Goal: Information Seeking & Learning: Learn about a topic

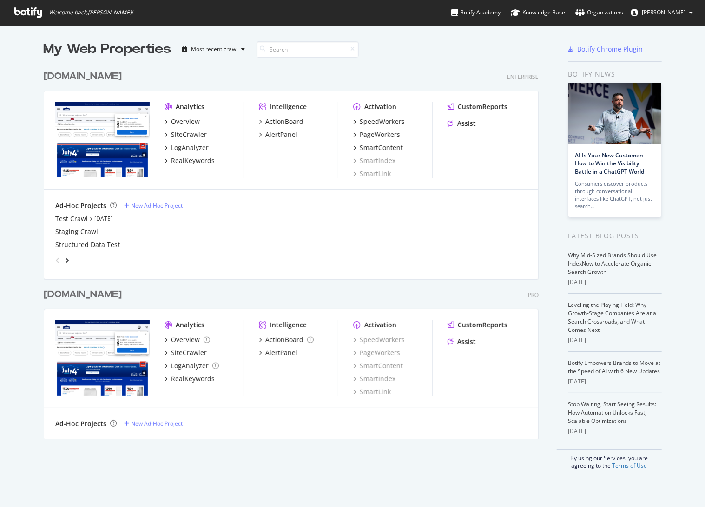
scroll to position [499, 689]
click at [103, 77] on div "[DOMAIN_NAME]" at bounding box center [83, 76] width 78 height 13
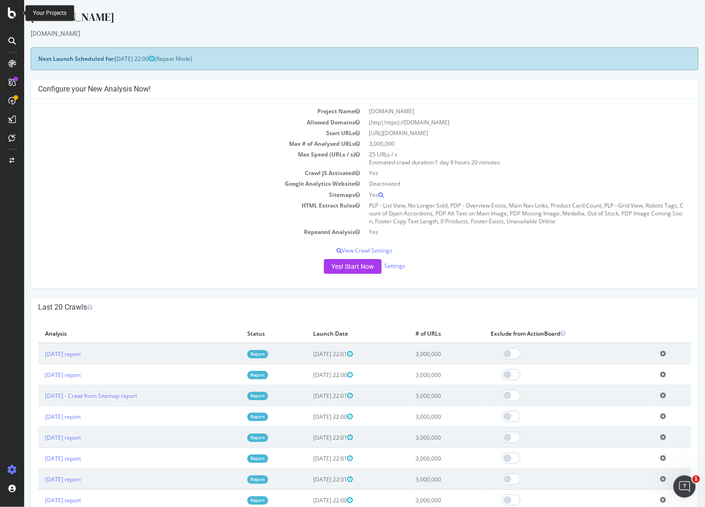
click at [13, 12] on icon at bounding box center [12, 12] width 8 height 11
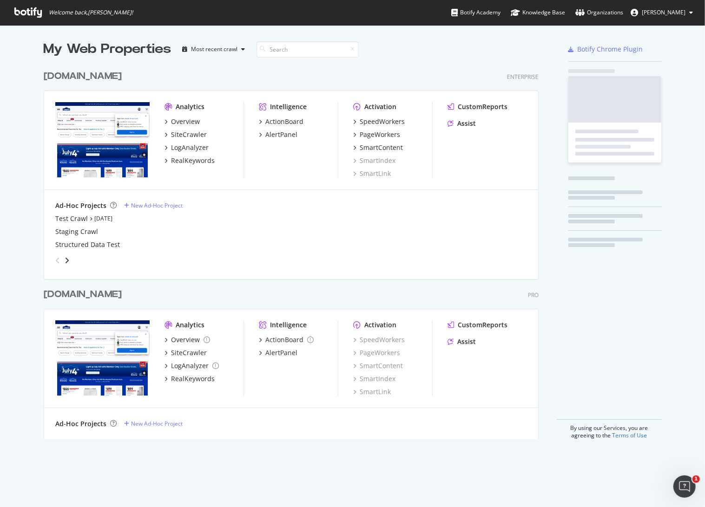
scroll to position [499, 689]
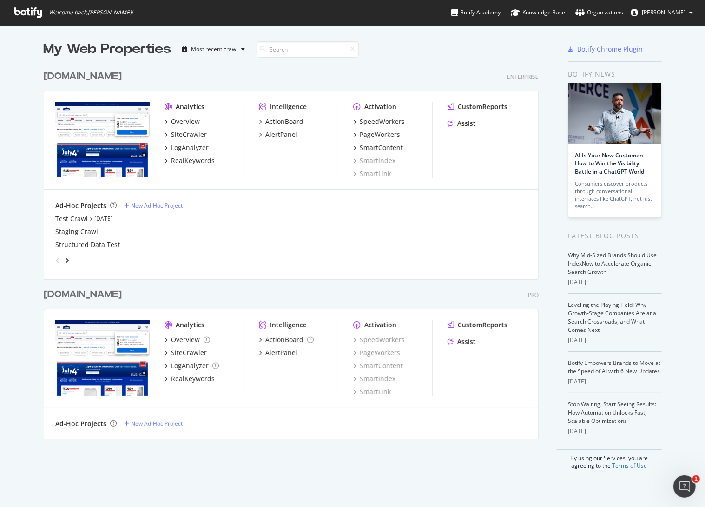
click at [109, 293] on div "[DOMAIN_NAME]" at bounding box center [83, 294] width 78 height 13
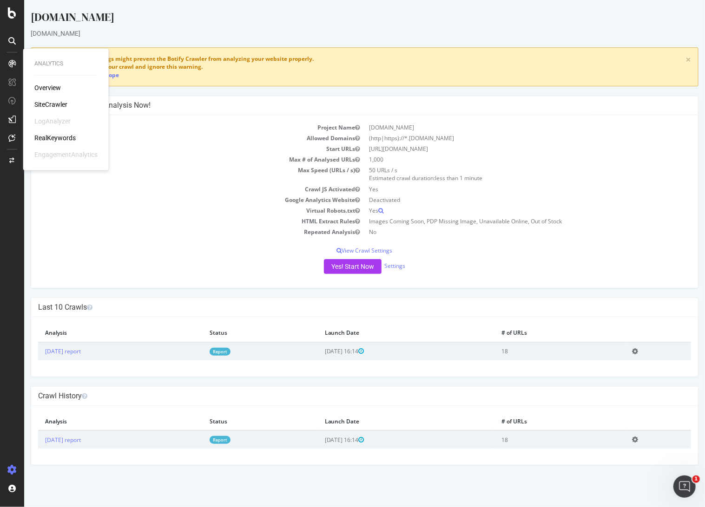
click at [43, 140] on div "RealKeywords" at bounding box center [54, 137] width 41 height 9
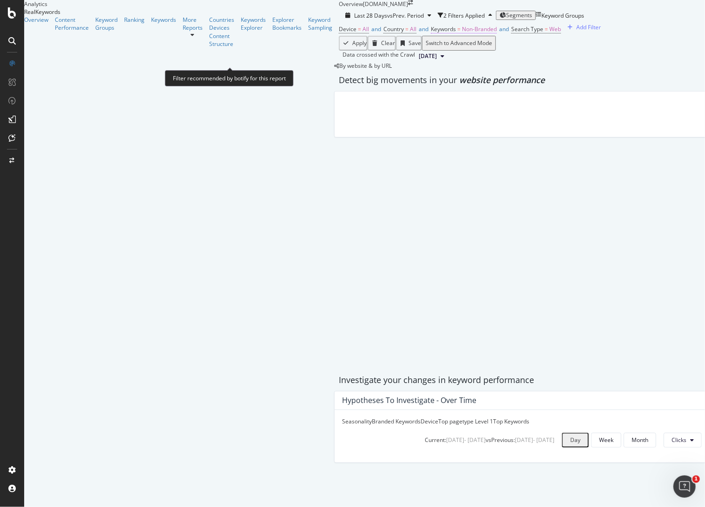
click at [431, 33] on span "Keywords" at bounding box center [443, 29] width 25 height 8
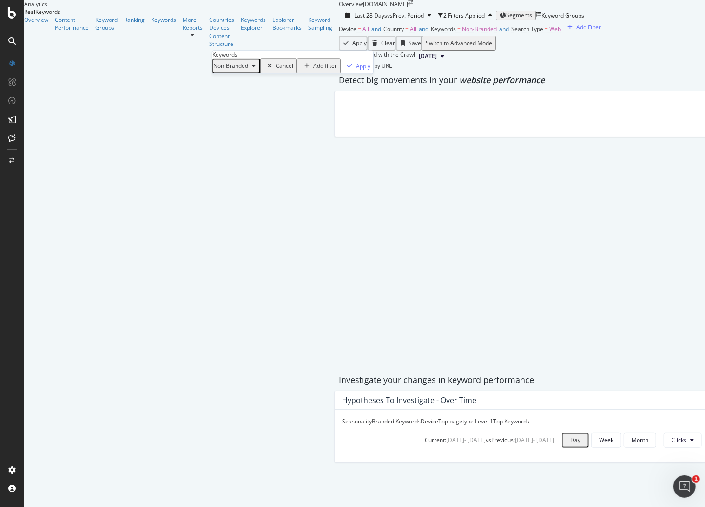
click at [234, 70] on span "Non-Branded" at bounding box center [230, 66] width 35 height 8
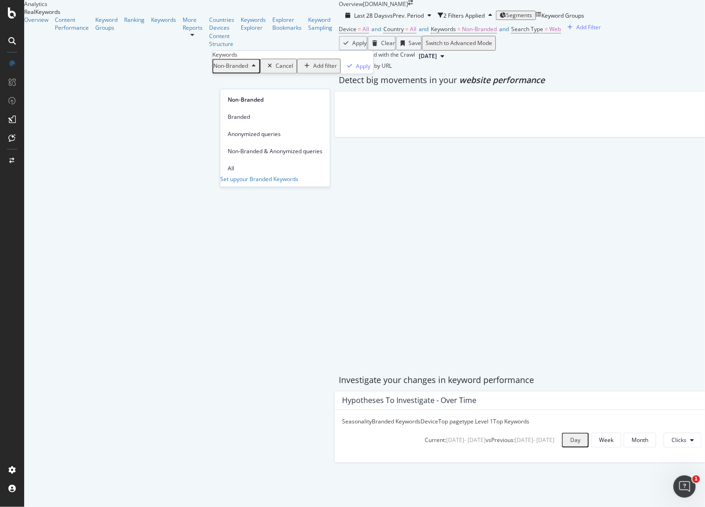
click at [231, 164] on span "All" at bounding box center [275, 168] width 95 height 8
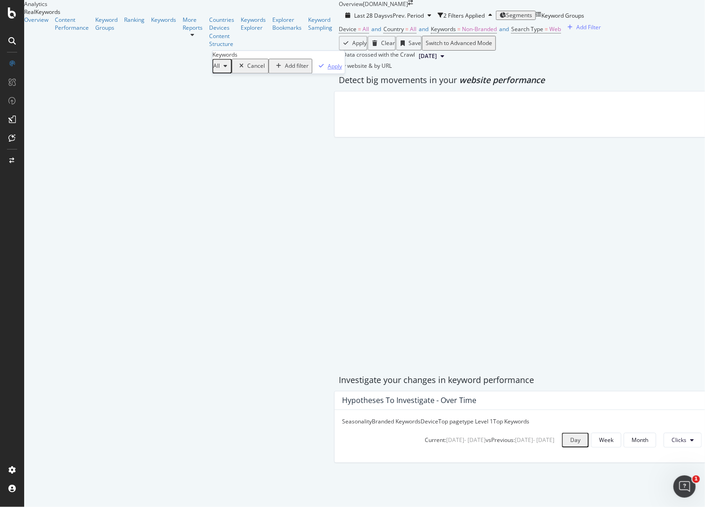
click at [327, 70] on div "Apply" at bounding box center [334, 66] width 14 height 8
click at [339, 51] on div "Apply Clear Save Switch to Advanced Mode" at bounding box center [522, 43] width 366 height 15
click at [548, 31] on div "Add Filter" at bounding box center [560, 27] width 25 height 8
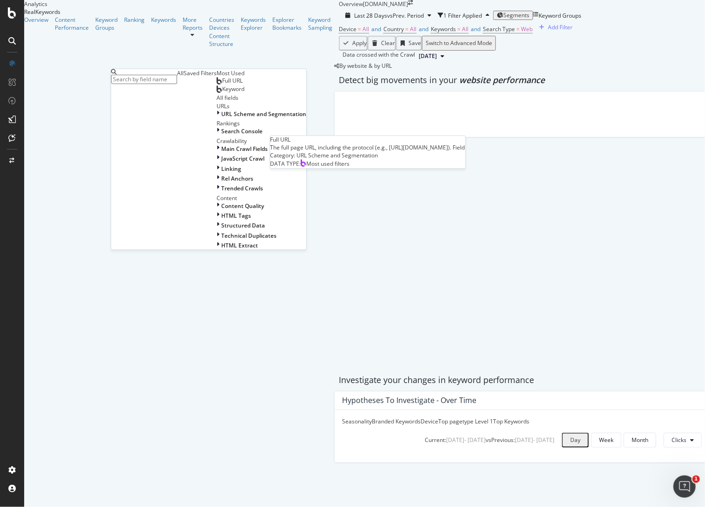
click at [216, 85] on div "Full URL" at bounding box center [229, 80] width 26 height 7
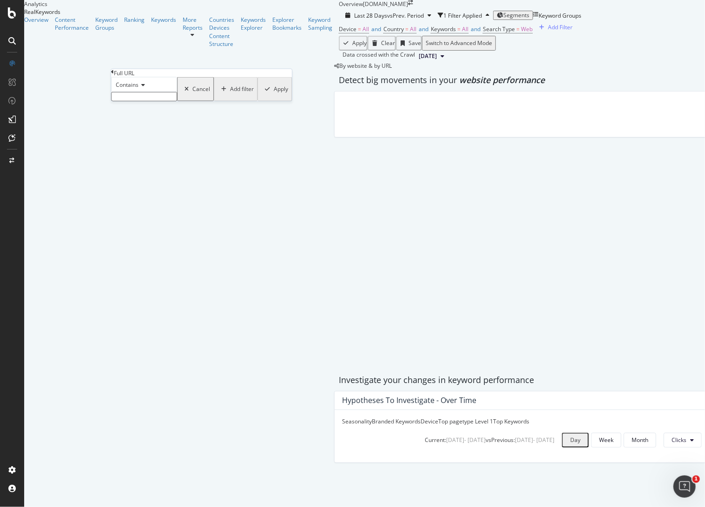
click at [170, 101] on input "text" at bounding box center [144, 96] width 66 height 9
type input "/stpre"
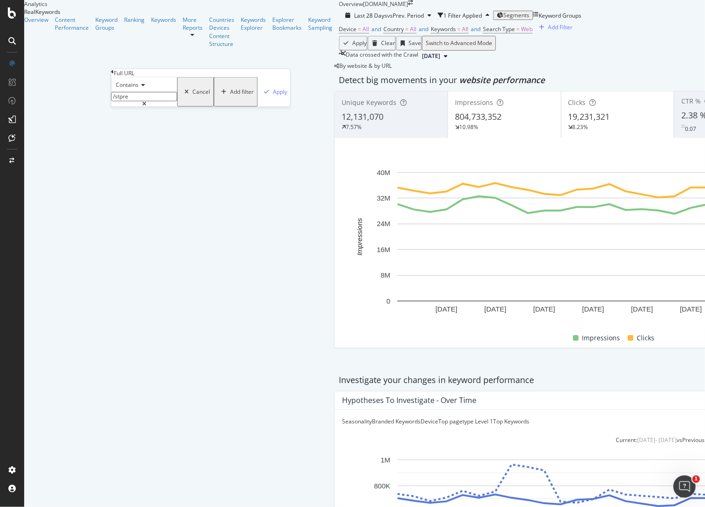
click at [395, 36] on div "Device = All and Country = All and Keywords = All and Search Type = Web Add Fil…" at bounding box center [617, 29] width 557 height 13
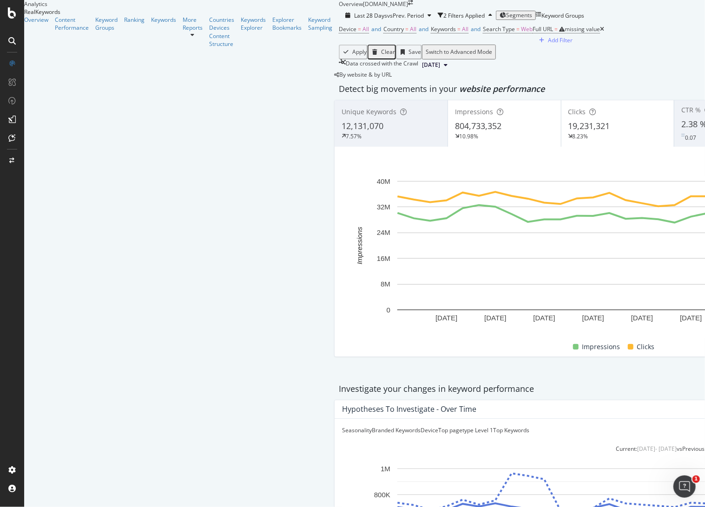
click at [600, 32] on icon at bounding box center [602, 29] width 4 height 6
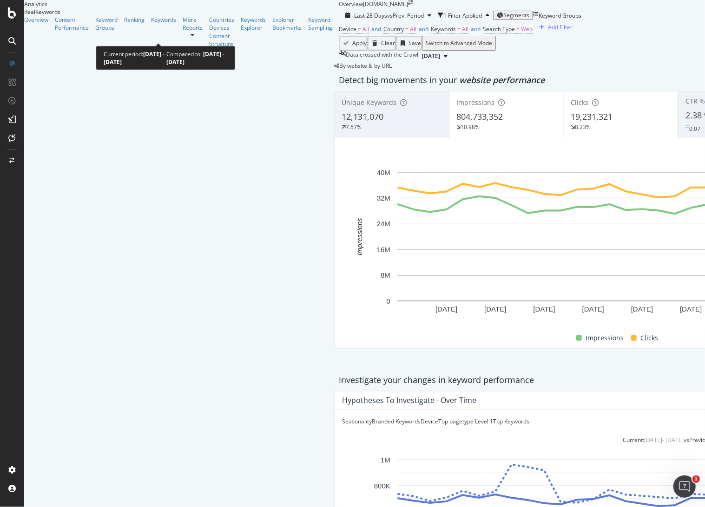
click at [548, 31] on div "Add Filter" at bounding box center [560, 27] width 25 height 8
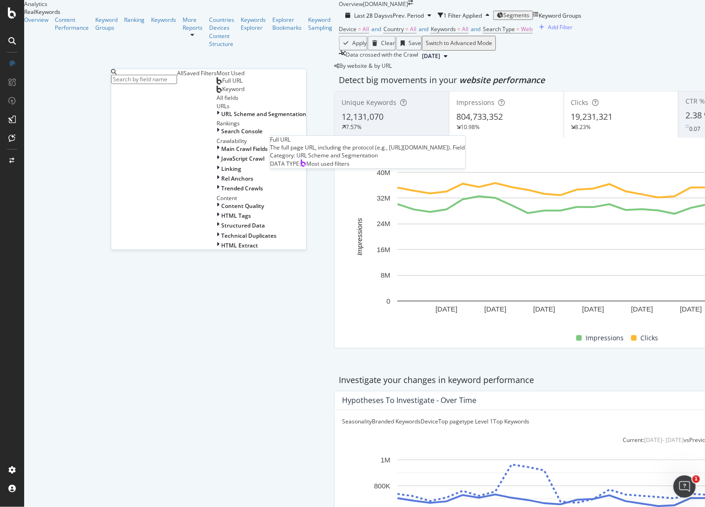
click at [222, 85] on span "Full URL" at bounding box center [232, 81] width 20 height 8
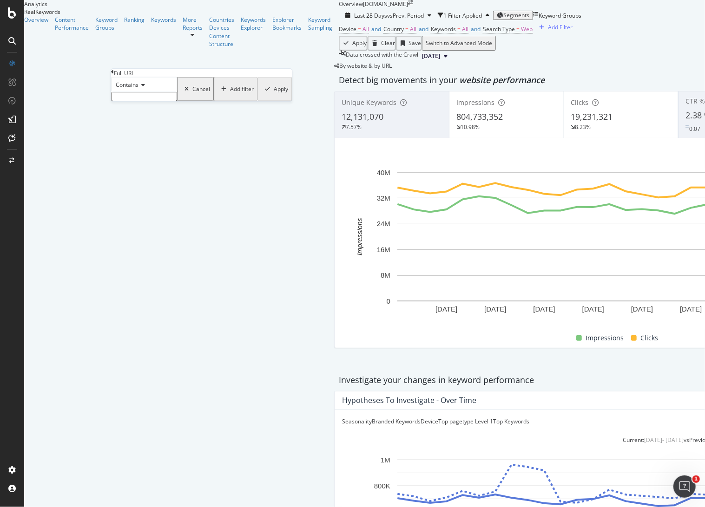
click at [138, 101] on input "text" at bounding box center [144, 96] width 66 height 9
type input "/store/"
click at [273, 96] on div "Apply" at bounding box center [280, 92] width 14 height 8
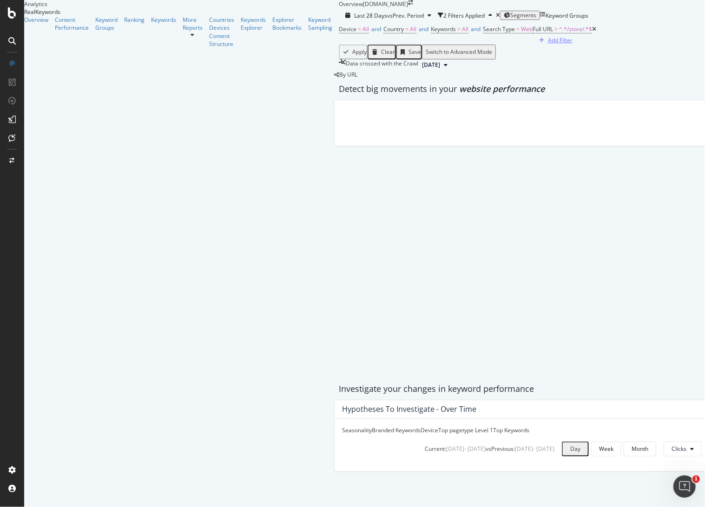
click at [548, 44] on div "Add Filter" at bounding box center [560, 40] width 25 height 8
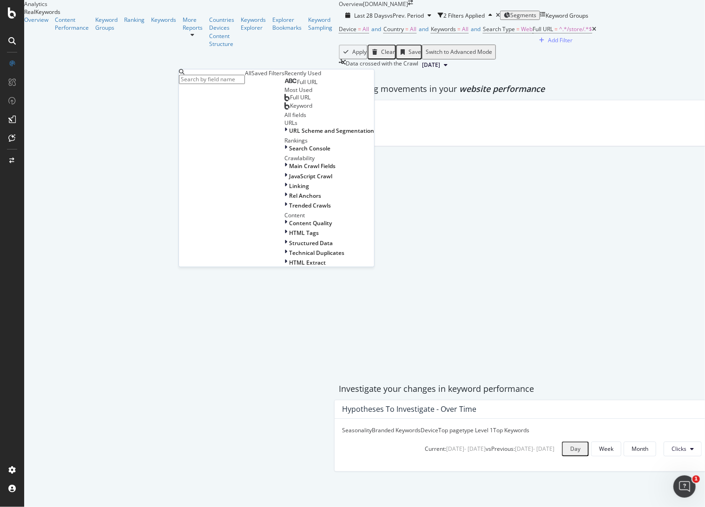
click at [297, 86] on span "Full URL" at bounding box center [307, 83] width 20 height 8
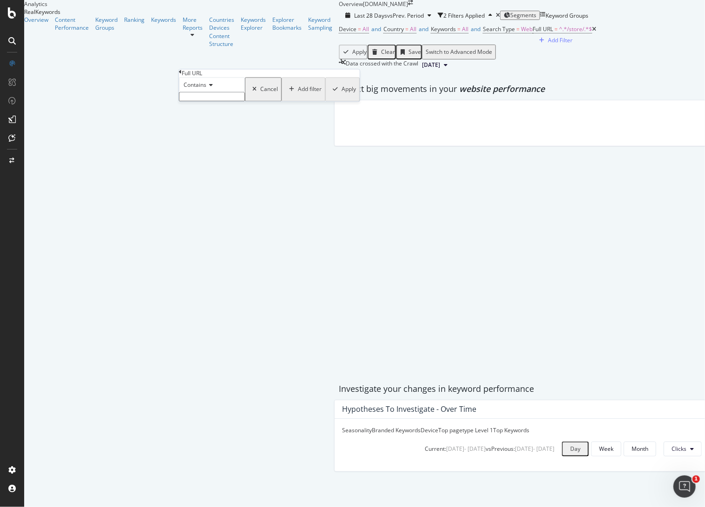
click at [206, 89] on span "Contains" at bounding box center [194, 85] width 23 height 8
click at [219, 141] on div "Ends with" at bounding box center [211, 136] width 65 height 10
click at [238, 102] on input "text" at bounding box center [212, 96] width 66 height 9
paste input "[0-9]+\/?$"
type input "[0-9]+\/?$"
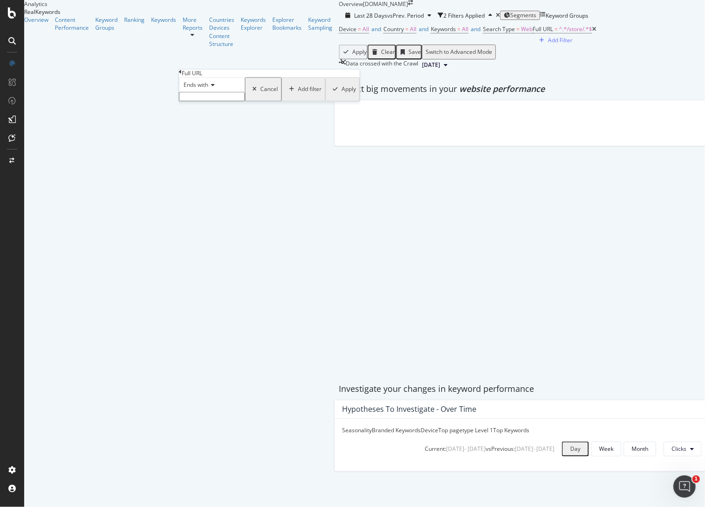
click at [207, 89] on span "Ends with" at bounding box center [195, 85] width 25 height 8
click at [220, 180] on span "Matches regex" at bounding box center [201, 176] width 39 height 8
click at [245, 102] on input "text" at bounding box center [212, 96] width 66 height 9
type input "[0-9]+\/?$"
drag, startPoint x: 279, startPoint y: 135, endPoint x: 367, endPoint y: 133, distance: 87.8
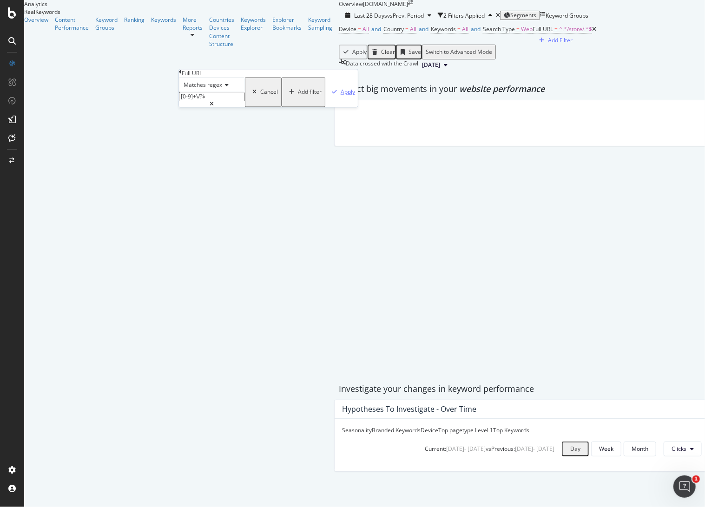
click at [340, 96] on div "Apply" at bounding box center [347, 92] width 14 height 8
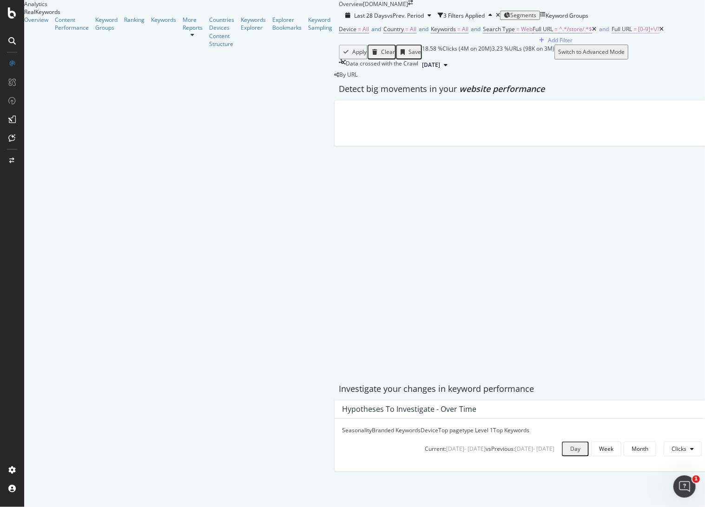
click at [638, 33] on span "[0-9]+\/?" at bounding box center [648, 29] width 21 height 8
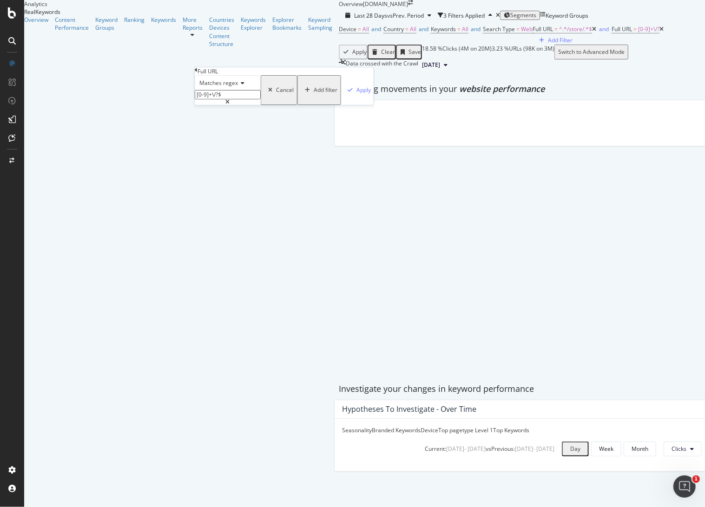
click at [398, 45] on div "Device = All and Country = All and Keywords = All and Search Type = Web Full UR…" at bounding box center [522, 34] width 366 height 22
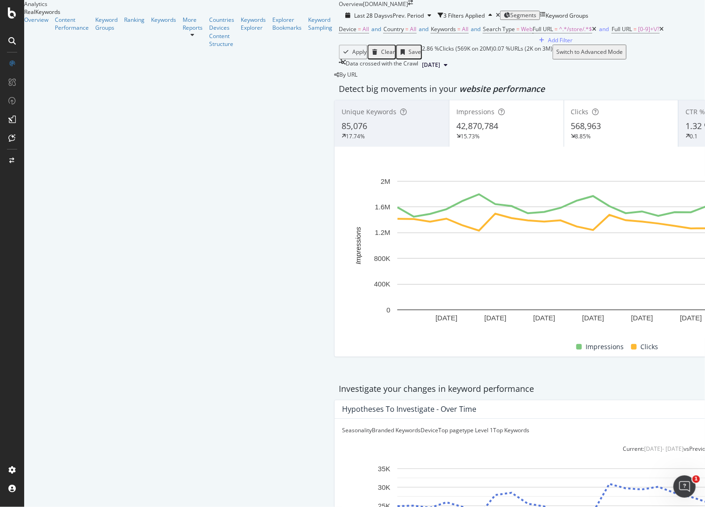
click at [388, 45] on div "Device = All and Country = All and Keywords = All and Search Type = Web Full UR…" at bounding box center [621, 34] width 564 height 22
click at [241, 32] on div "Keywords Explorer" at bounding box center [253, 24] width 25 height 16
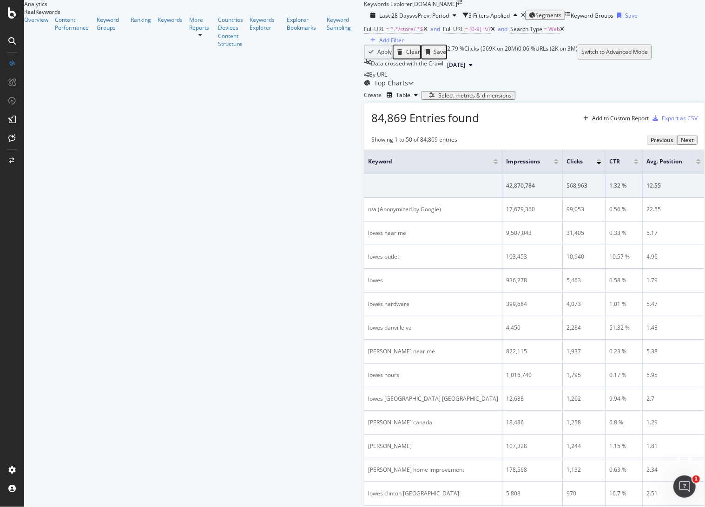
click at [511, 99] on div "Select metrics & dimensions" at bounding box center [474, 95] width 73 height 7
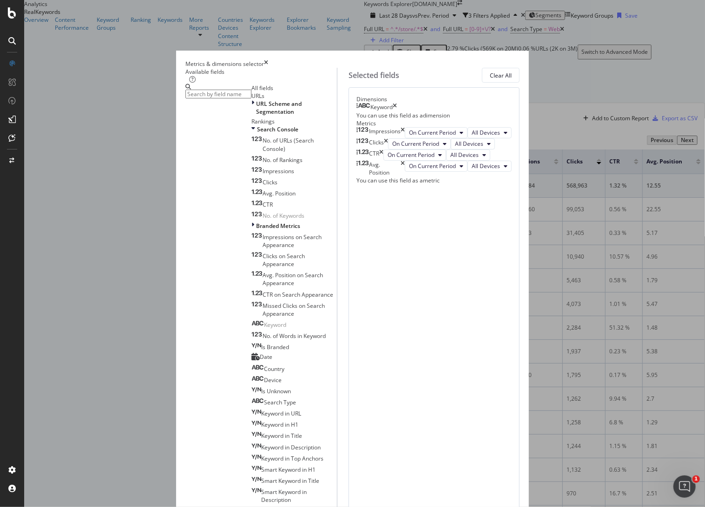
click at [208, 99] on input "modal" at bounding box center [218, 94] width 66 height 9
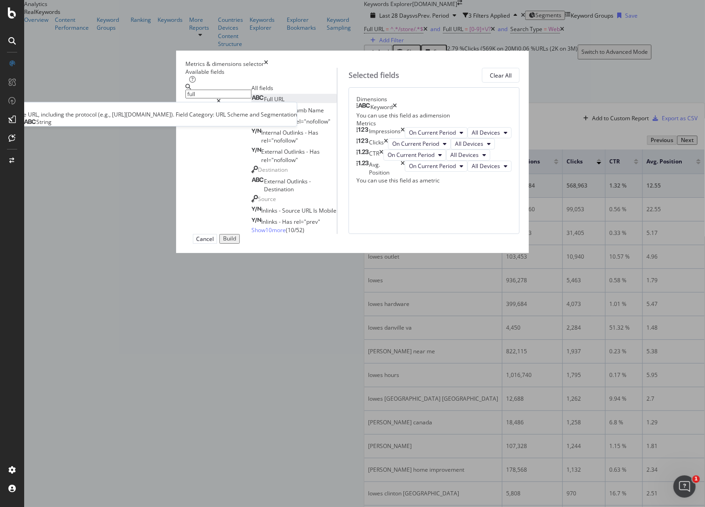
type input "full"
click at [251, 103] on div "Full URL" at bounding box center [267, 99] width 33 height 8
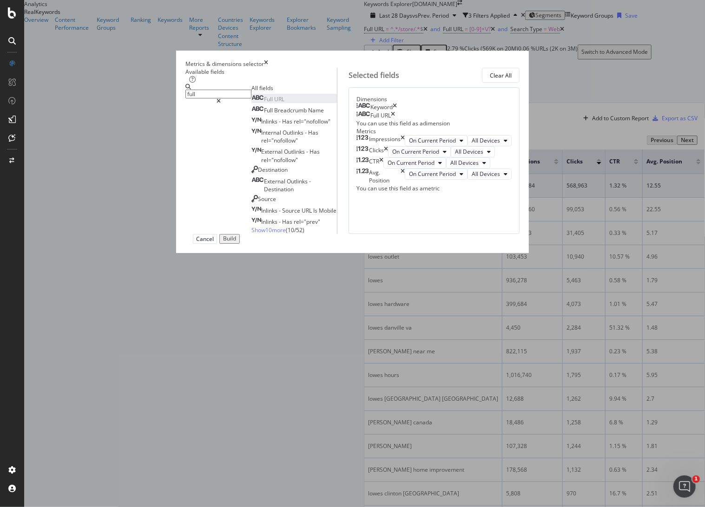
click at [397, 111] on icon "times" at bounding box center [395, 107] width 4 height 8
click at [236, 242] on div "Build" at bounding box center [229, 239] width 13 height 7
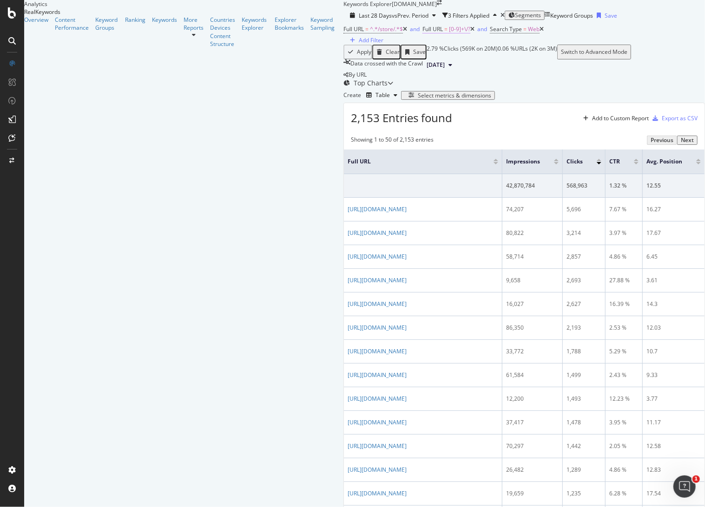
click at [449, 33] on span "[0-9]+\/?" at bounding box center [459, 29] width 21 height 8
click at [234, 83] on input "[0-9]+\/?$" at bounding box center [228, 78] width 66 height 9
paste input "A-Za-z"
type input "[A-Za-z]+\/?$"
click at [356, 78] on div "Apply" at bounding box center [363, 74] width 14 height 8
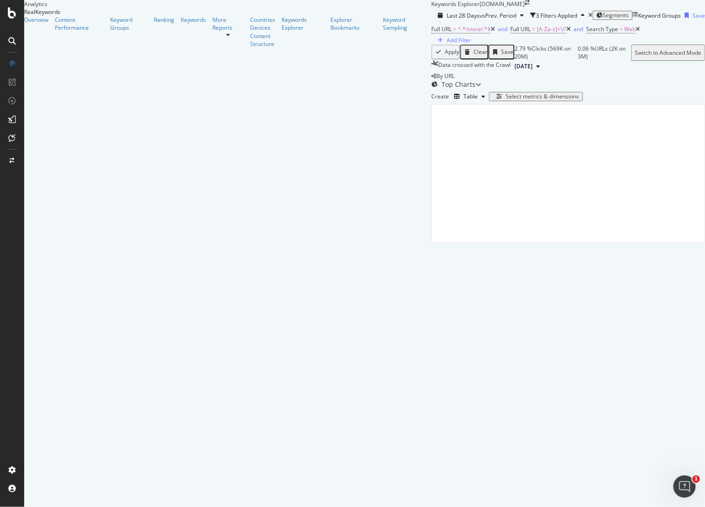
click at [431, 72] on div "Last 28 Days vs Prev. Period 3 Filters Applied Segments Keyword Groups Save Ful…" at bounding box center [568, 40] width 274 height 64
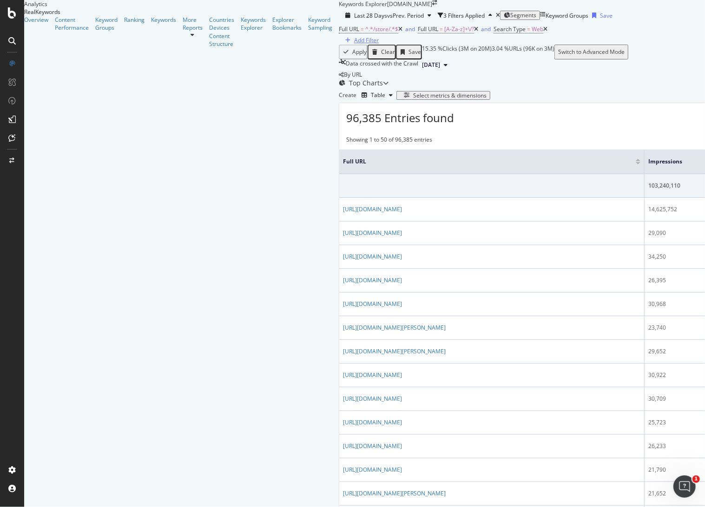
click at [354, 44] on div "Add Filter" at bounding box center [366, 40] width 25 height 8
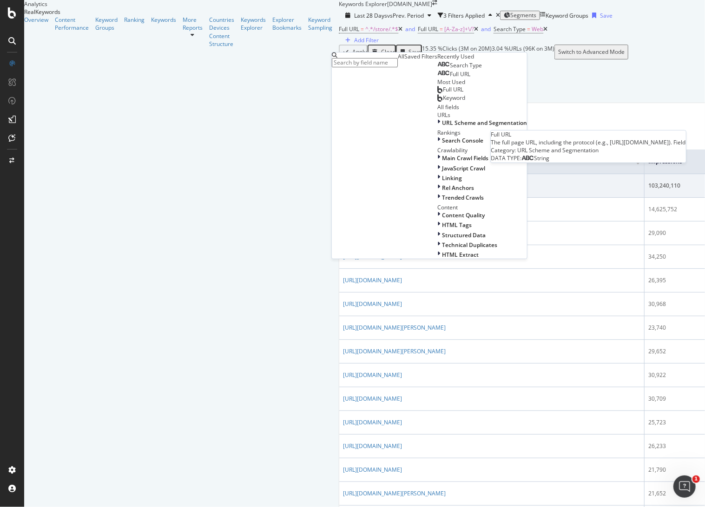
click at [450, 78] on span "Full URL" at bounding box center [460, 74] width 20 height 8
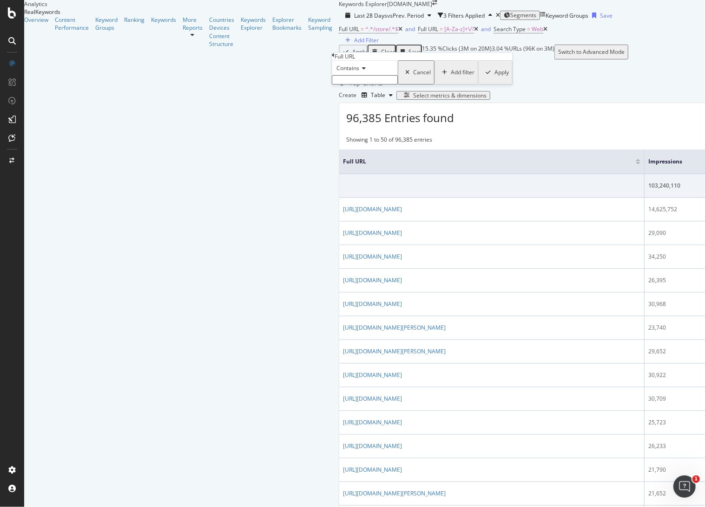
click at [359, 72] on span "Contains" at bounding box center [347, 68] width 23 height 8
click at [373, 153] on span "Doesn't contain" at bounding box center [354, 149] width 40 height 8
click at [386, 85] on input "text" at bounding box center [365, 79] width 66 height 9
type input "?"
click at [493, 79] on div "Apply" at bounding box center [500, 75] width 14 height 8
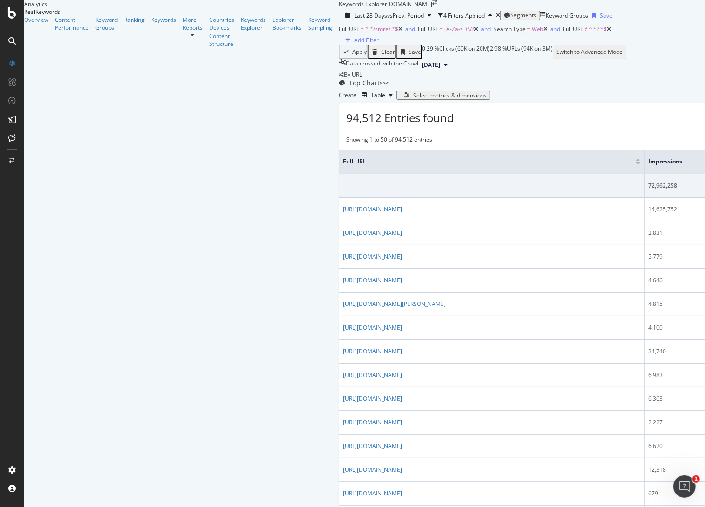
scroll to position [619, 0]
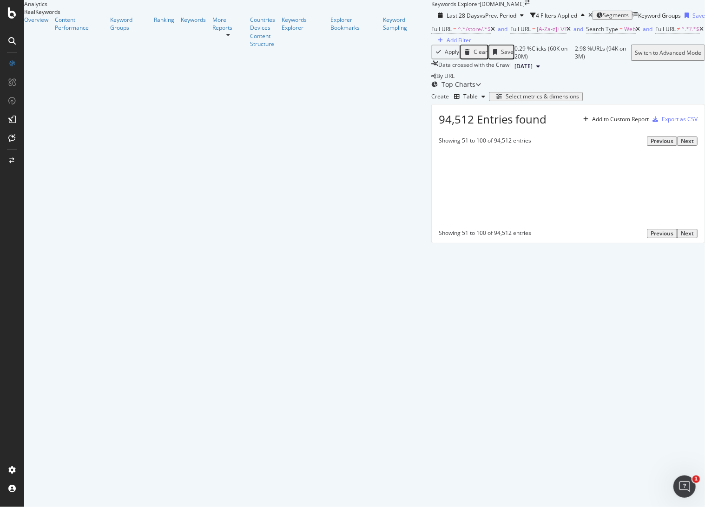
scroll to position [0, 0]
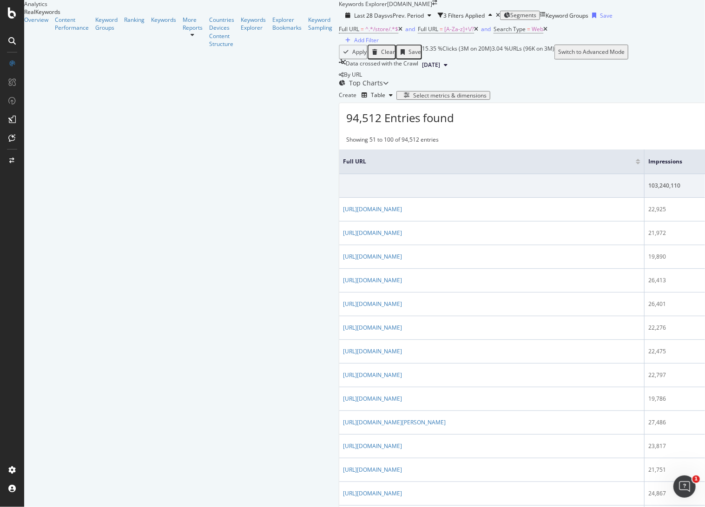
click at [474, 32] on icon at bounding box center [476, 29] width 4 height 6
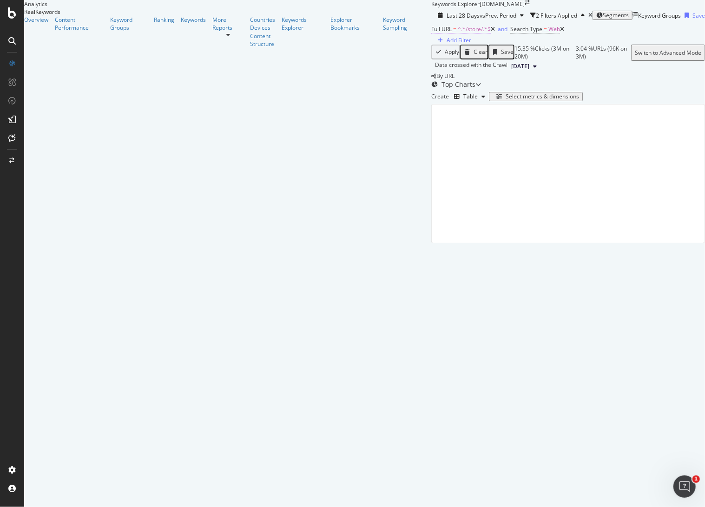
click at [458, 33] on span "^.*/store/.*$" at bounding box center [474, 29] width 33 height 8
click at [142, 74] on div "Contains" at bounding box center [144, 66] width 66 height 15
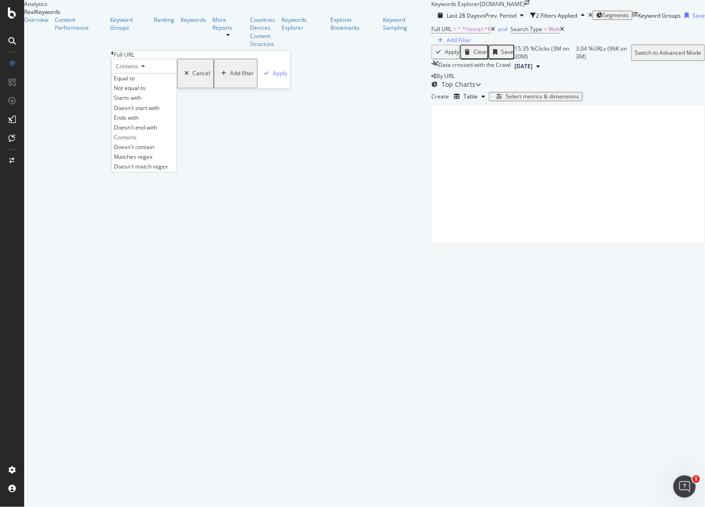
click at [155, 162] on div "Matches regex" at bounding box center [143, 157] width 65 height 10
click at [174, 83] on input "/store/" at bounding box center [144, 78] width 66 height 9
paste input "[0-9]+"
type input "/store/[0-9]+"
click at [223, 89] on div "Matches regex /store/[0-9]+ Cancel Add filter Apply" at bounding box center [200, 74] width 179 height 30
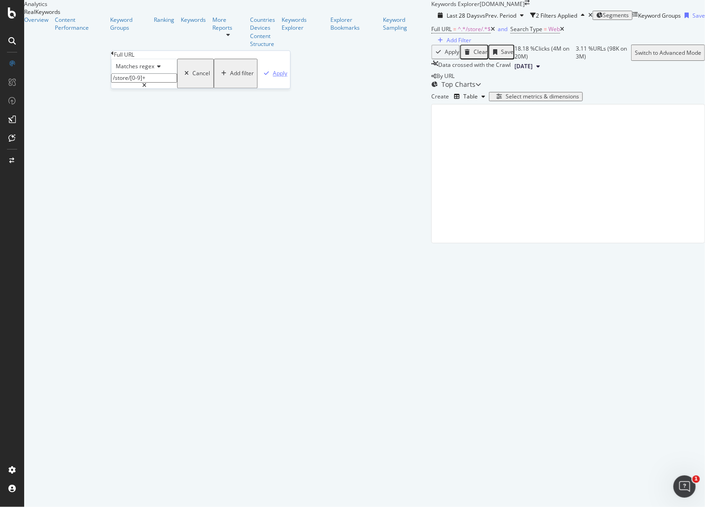
click at [273, 78] on div "Apply" at bounding box center [280, 74] width 14 height 8
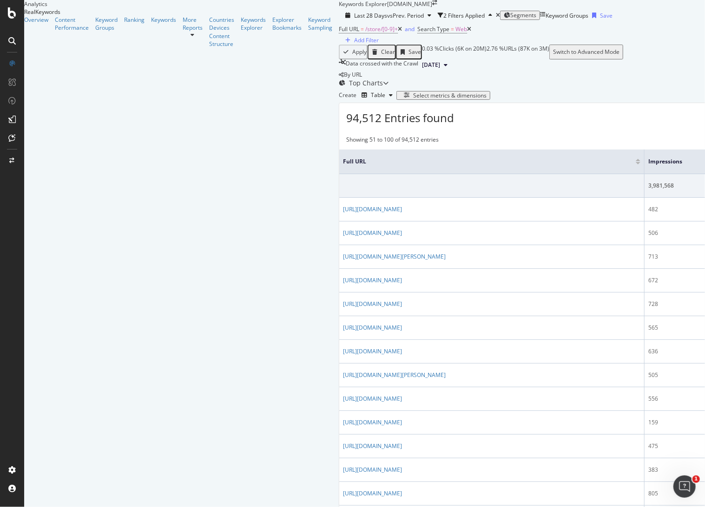
scroll to position [1078, 0]
click at [72, 48] on div "Overview Content Performance Keyword Groups Ranking Keywords More Reports Count…" at bounding box center [181, 32] width 314 height 32
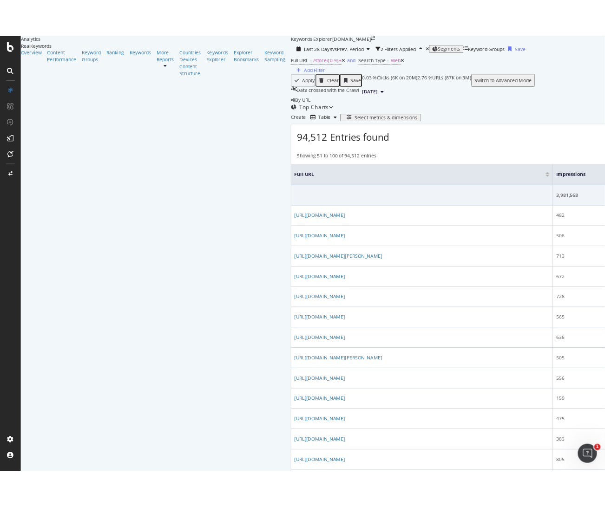
scroll to position [0, 0]
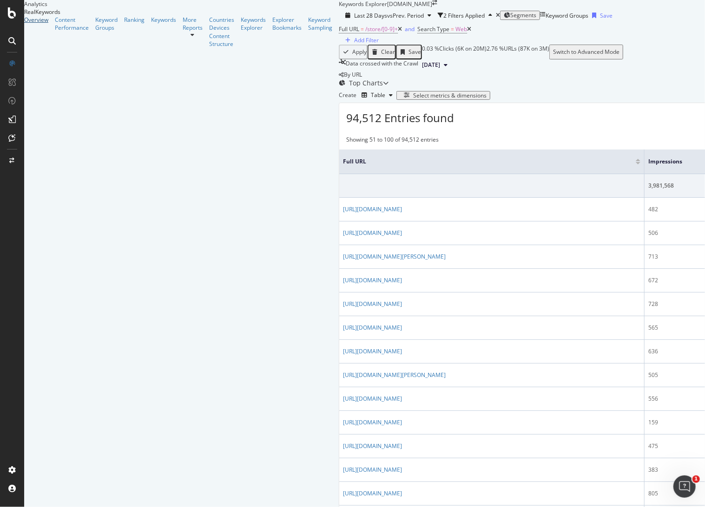
click at [44, 24] on div "Overview" at bounding box center [36, 20] width 24 height 8
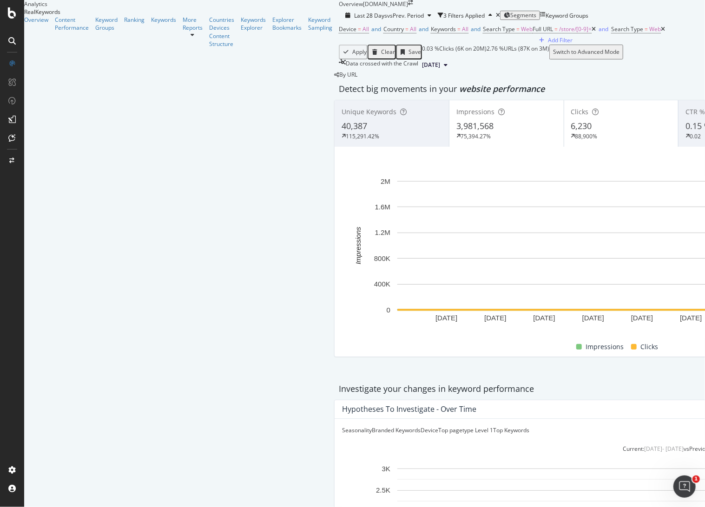
click at [334, 144] on div "Unique Keywords 40,387 115,291.42%" at bounding box center [391, 124] width 114 height 42
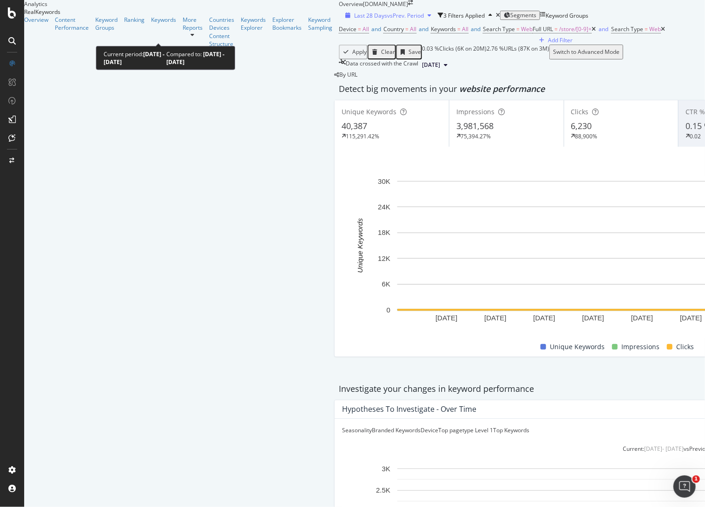
click at [354, 20] on span "Last 28 Days" at bounding box center [370, 16] width 33 height 8
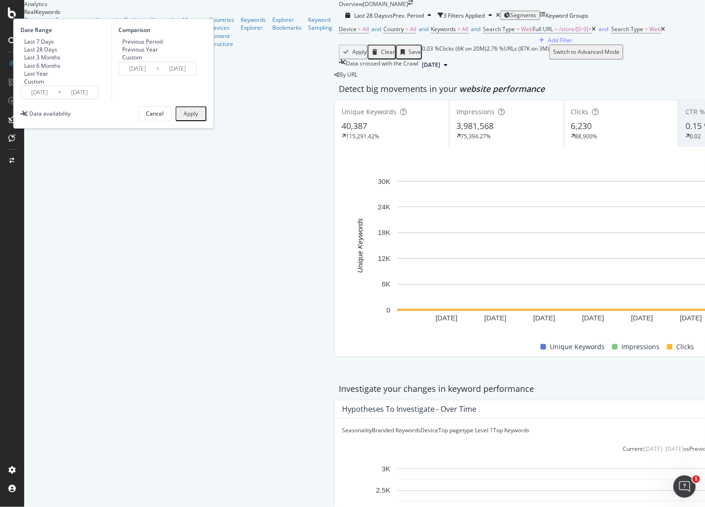
click at [58, 99] on input "[DATE]" at bounding box center [39, 92] width 37 height 13
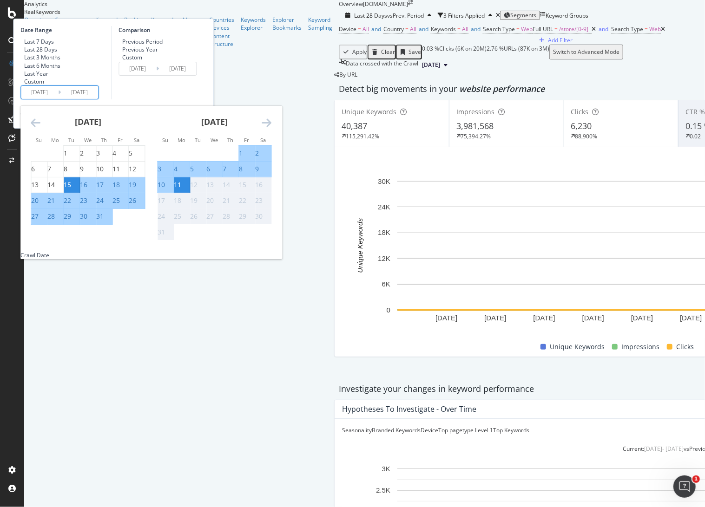
click at [210, 174] on div "6" at bounding box center [208, 168] width 4 height 9
type input "[DATE]"
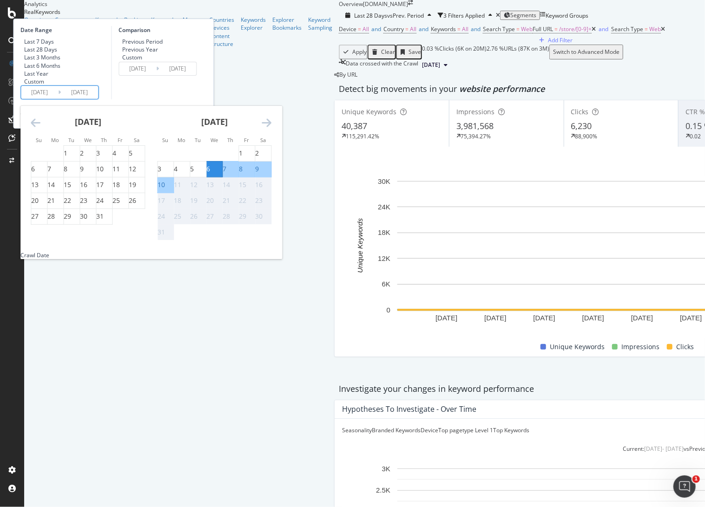
click at [259, 174] on div "9" at bounding box center [257, 168] width 4 height 9
type input "[DATE]"
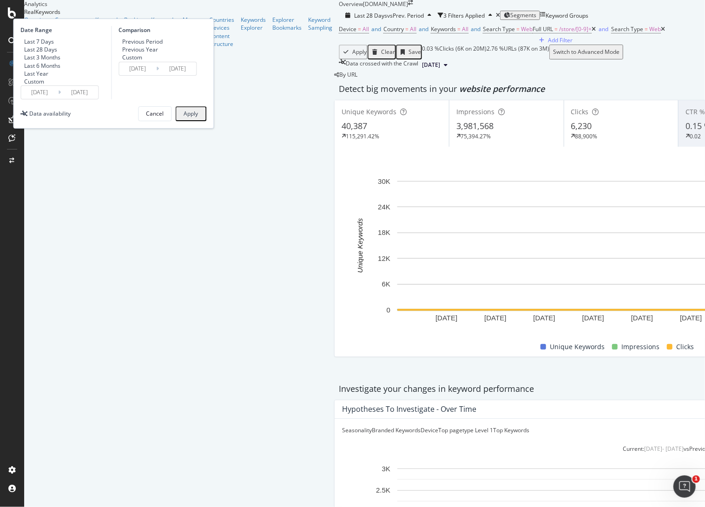
click at [158, 53] on div "Previous Year" at bounding box center [140, 50] width 36 height 8
type input "[DATE]"
click at [198, 117] on div "Apply" at bounding box center [190, 114] width 14 height 7
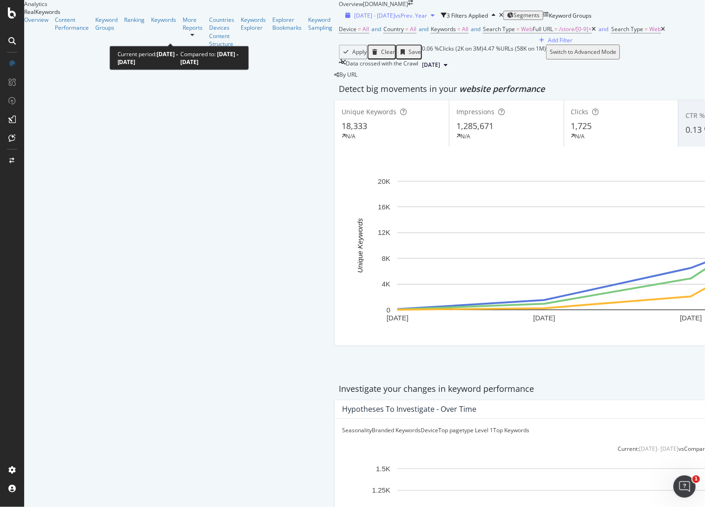
click at [395, 20] on span "vs Prev. Year" at bounding box center [411, 16] width 32 height 8
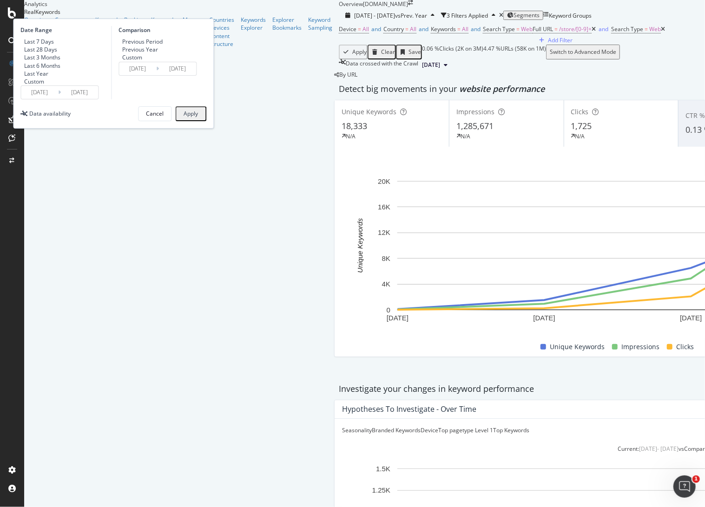
click at [58, 99] on input "[DATE]" at bounding box center [39, 92] width 37 height 13
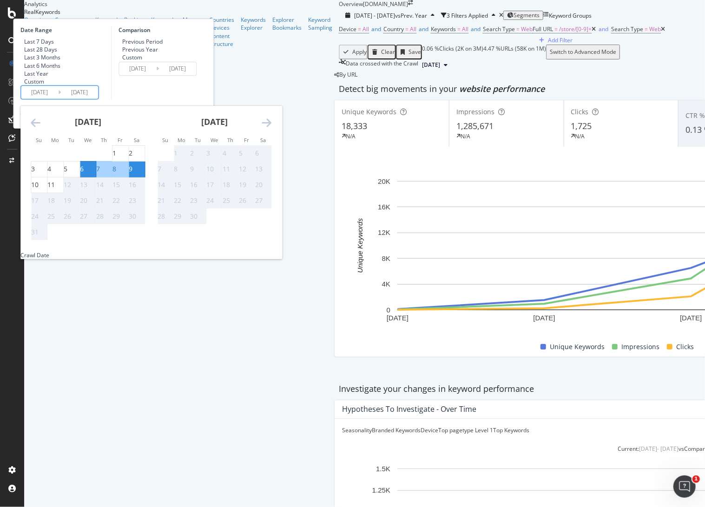
click at [84, 174] on div "6" at bounding box center [82, 168] width 4 height 9
click at [39, 190] on div "10" at bounding box center [34, 184] width 7 height 9
type input "[DATE]"
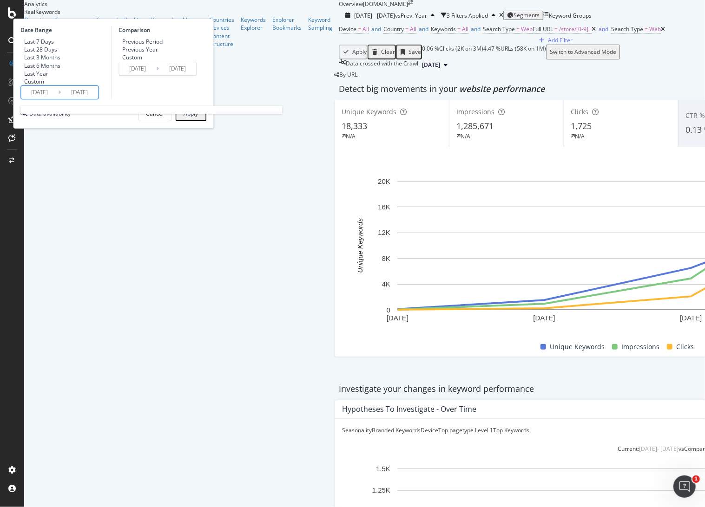
click at [98, 99] on input "[DATE]" at bounding box center [79, 92] width 37 height 13
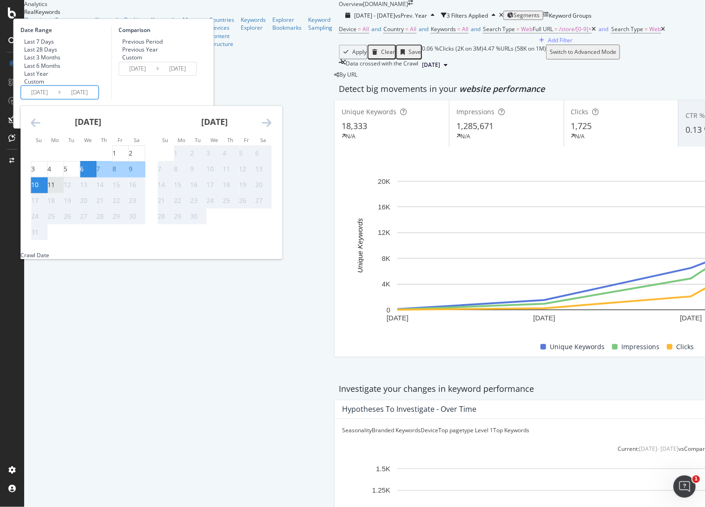
click at [55, 190] on div "11" at bounding box center [50, 184] width 7 height 9
type input "[DATE]"
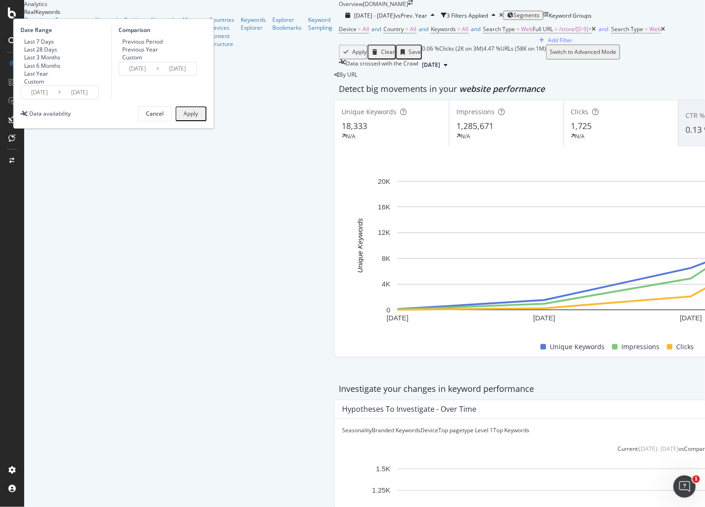
click at [198, 117] on div "Apply" at bounding box center [190, 114] width 14 height 7
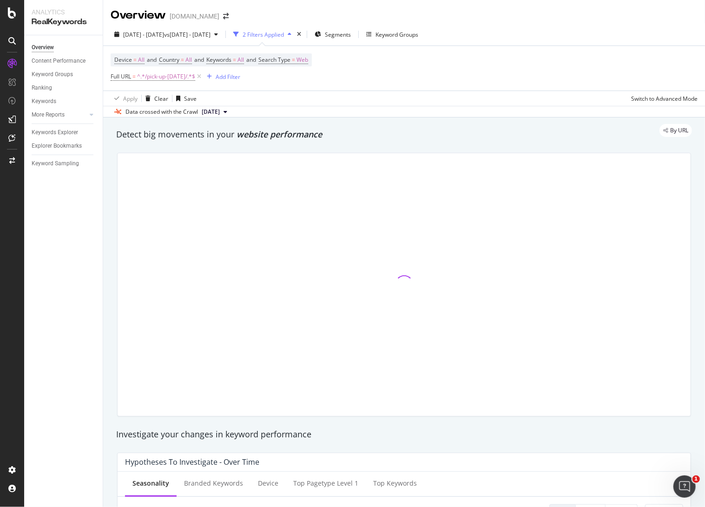
drag, startPoint x: 441, startPoint y: 0, endPoint x: 393, endPoint y: 81, distance: 94.4
click at [393, 81] on div "Device = All and Country = All and Keywords = All and Search Type = Web Full UR…" at bounding box center [404, 68] width 587 height 45
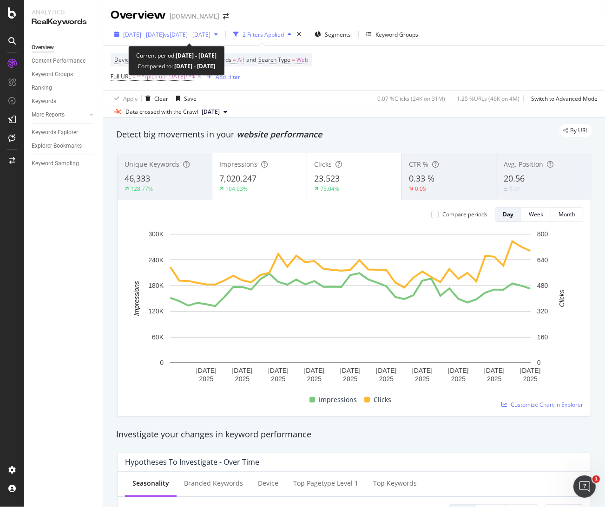
click at [164, 36] on span "2025 Jun. 21st - Jul. 31st" at bounding box center [143, 35] width 41 height 8
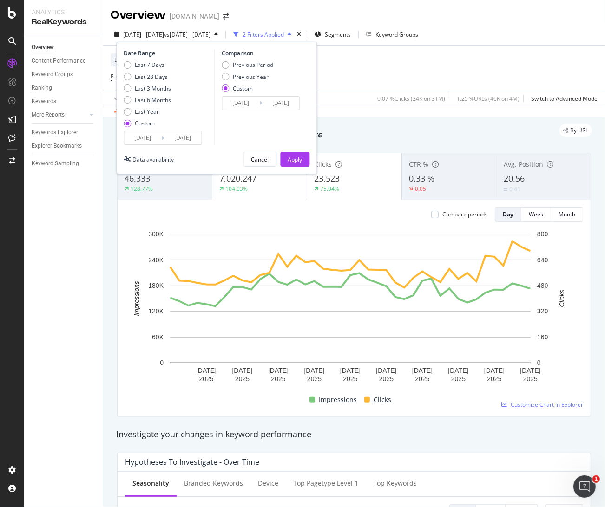
click at [147, 140] on input "2025/06/21" at bounding box center [142, 137] width 37 height 13
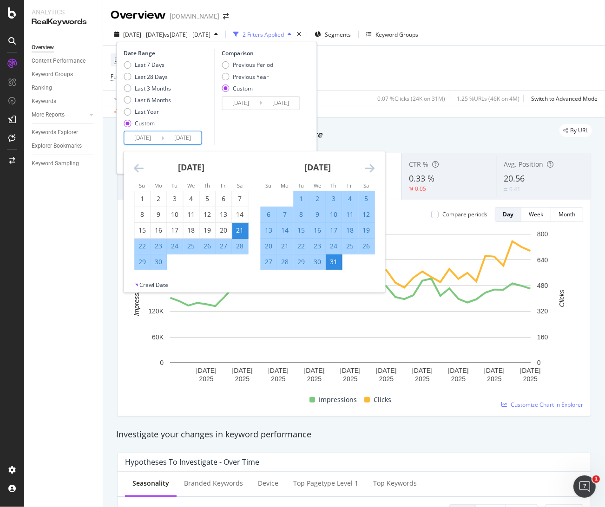
click at [240, 230] on div "21" at bounding box center [240, 230] width 16 height 9
click at [242, 230] on div "21" at bounding box center [240, 230] width 16 height 9
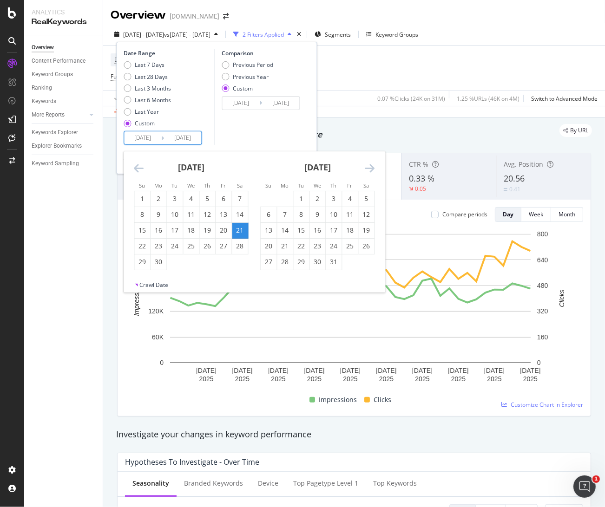
click at [152, 137] on input "2025/06/21" at bounding box center [142, 137] width 37 height 13
click at [236, 227] on div "21" at bounding box center [240, 230] width 16 height 9
click at [371, 170] on icon "Move forward to switch to the next month." at bounding box center [370, 168] width 10 height 11
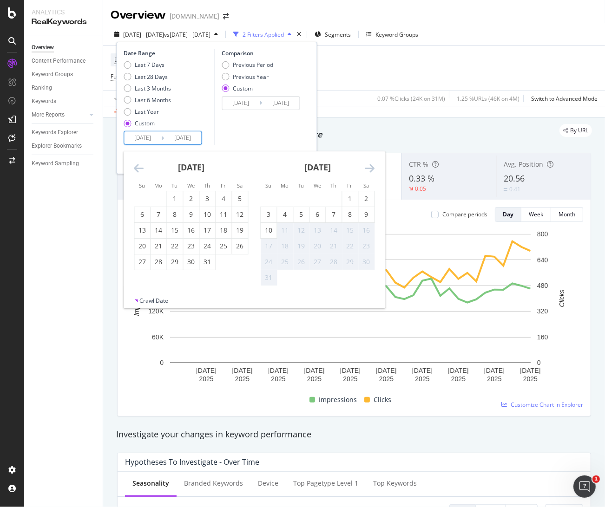
click at [371, 169] on icon "Move forward to switch to the next month." at bounding box center [370, 168] width 10 height 11
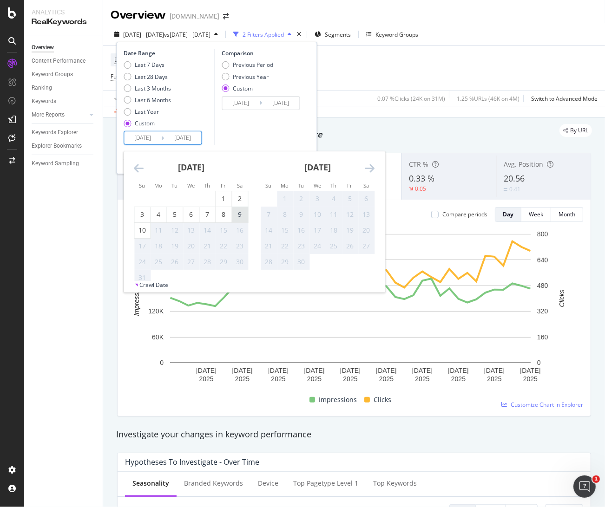
click at [242, 216] on div "9" at bounding box center [240, 214] width 16 height 9
type input "[DATE]"
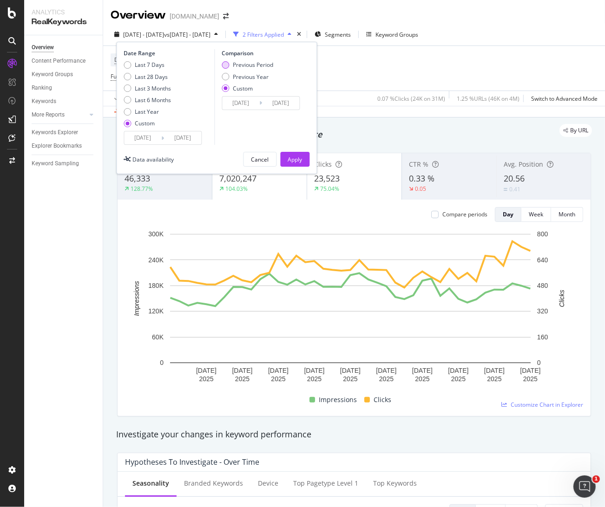
click at [225, 68] on div "Previous Period" at bounding box center [225, 64] width 7 height 7
type input "2025/05/02"
type input "2025/06/20"
click at [290, 159] on div "Apply" at bounding box center [295, 160] width 14 height 8
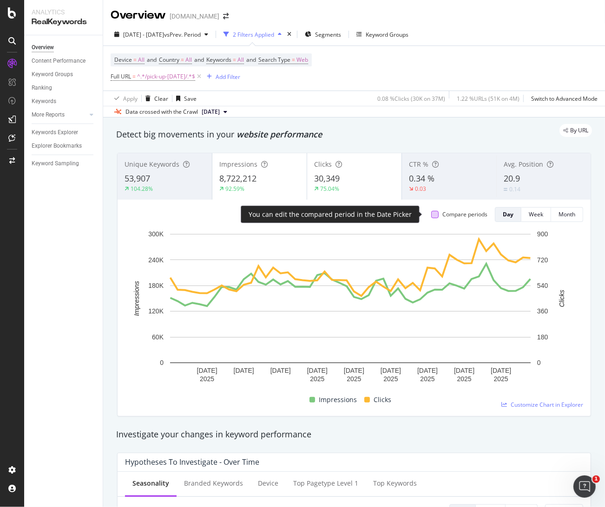
click at [431, 214] on div at bounding box center [434, 214] width 7 height 7
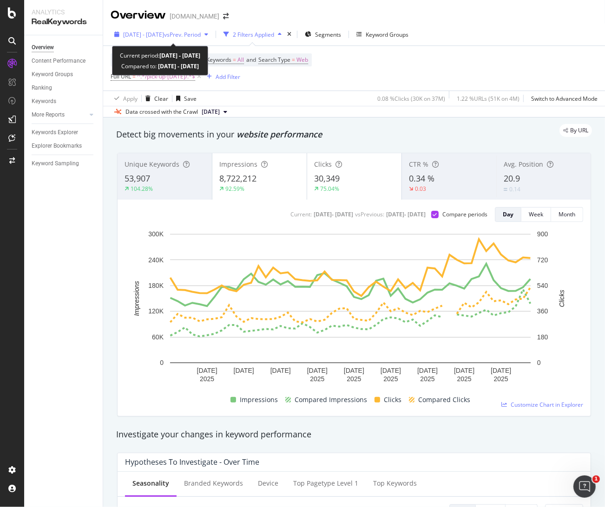
click at [164, 31] on span "2025 Jun. 21st - Aug. 9th" at bounding box center [143, 35] width 41 height 8
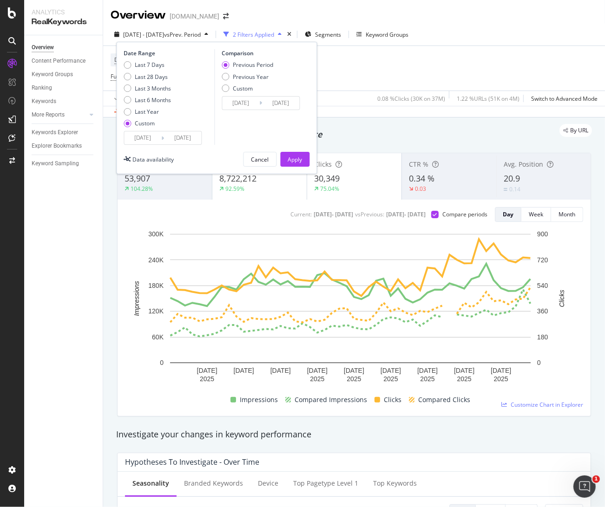
click at [138, 136] on input "2025/06/21" at bounding box center [142, 137] width 37 height 13
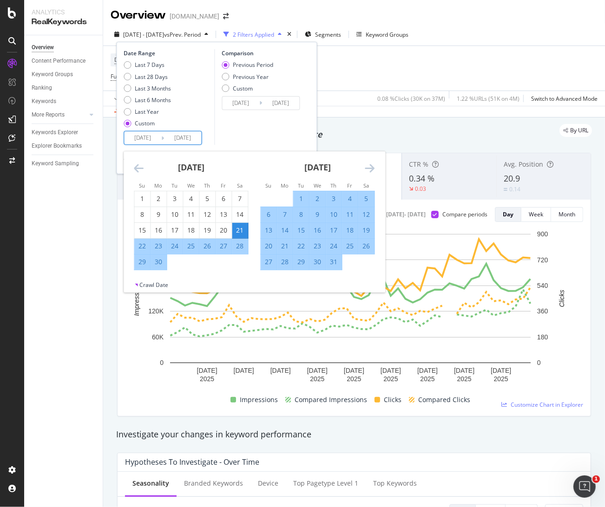
click at [138, 165] on icon "Move backward to switch to the previous month." at bounding box center [139, 168] width 10 height 11
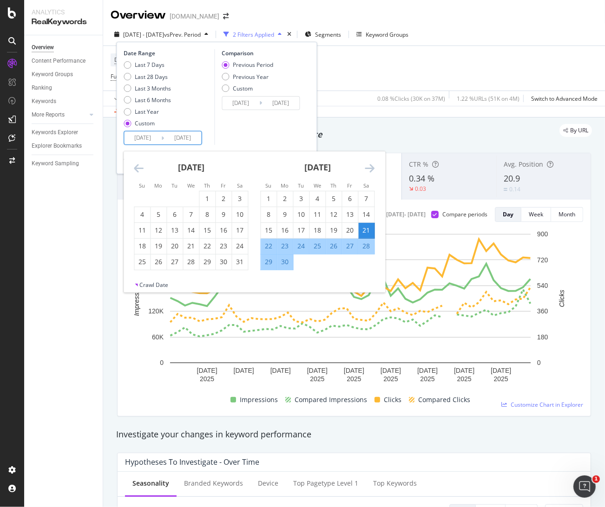
click at [138, 165] on icon "Move backward to switch to the previous month." at bounding box center [139, 168] width 10 height 11
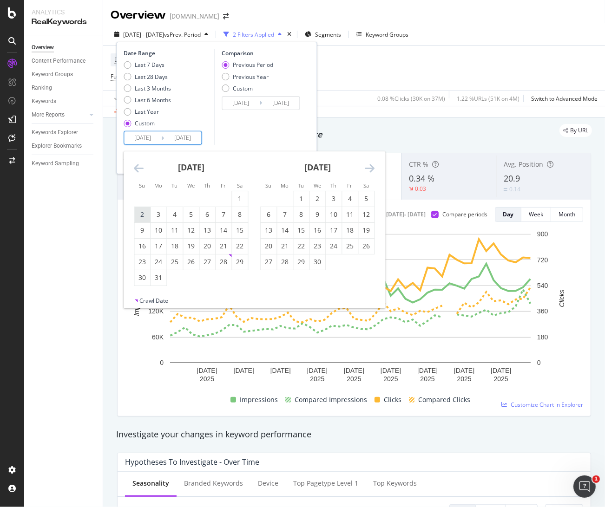
click at [146, 213] on div "2" at bounding box center [142, 214] width 16 height 9
type input "2025/03/02"
type input "2024/09/21"
type input "2025/03/01"
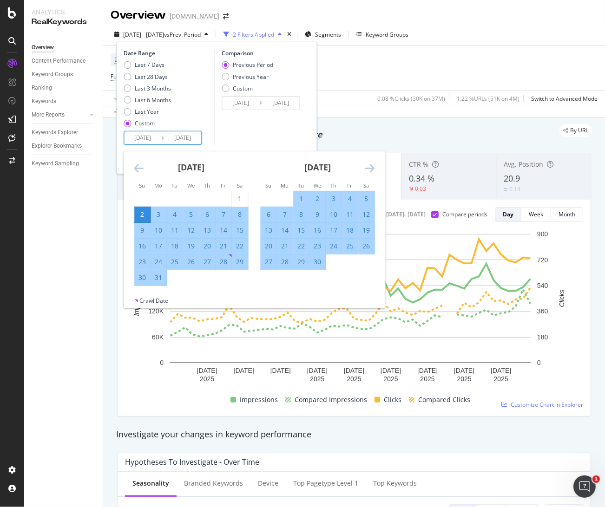
click at [369, 166] on icon "Move forward to switch to the next month." at bounding box center [370, 168] width 10 height 11
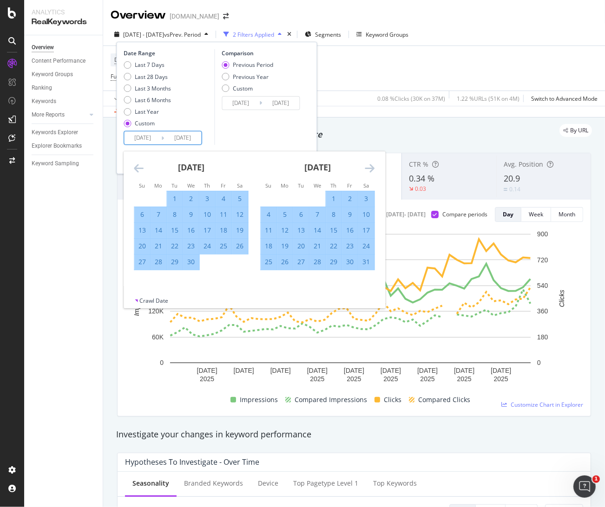
click at [369, 166] on icon "Move forward to switch to the next month." at bounding box center [370, 168] width 10 height 11
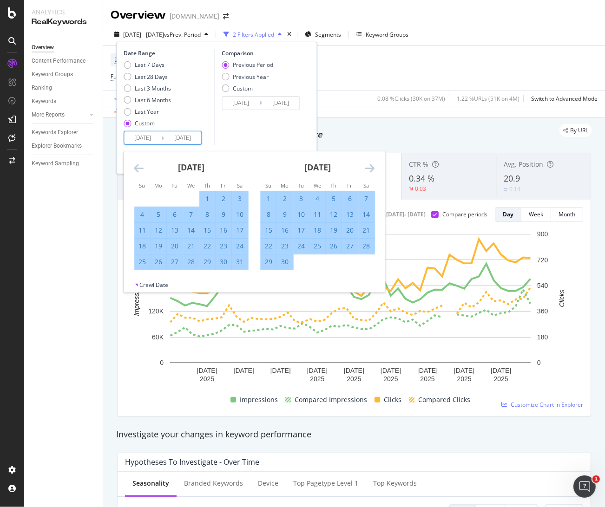
click at [369, 167] on icon "Move forward to switch to the next month." at bounding box center [370, 168] width 10 height 11
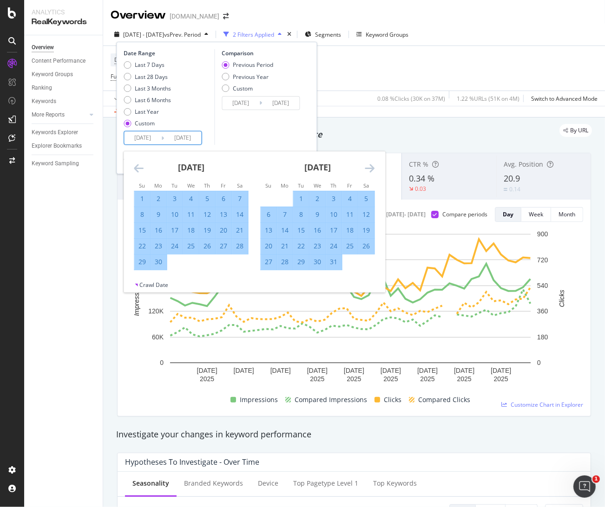
click at [369, 167] on icon "Move forward to switch to the next month." at bounding box center [370, 168] width 10 height 11
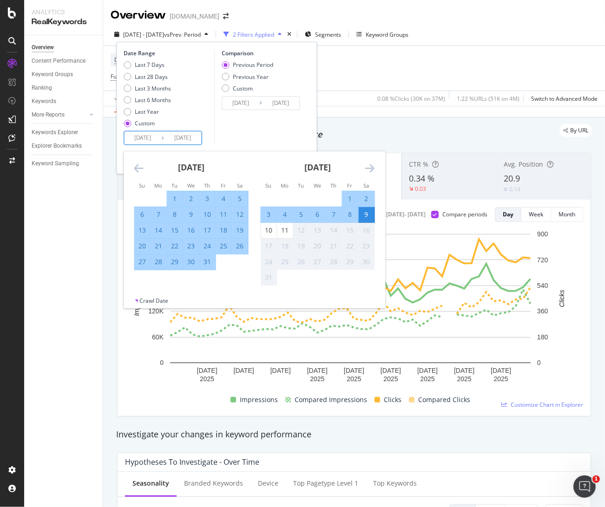
click at [364, 215] on div "9" at bounding box center [366, 214] width 16 height 9
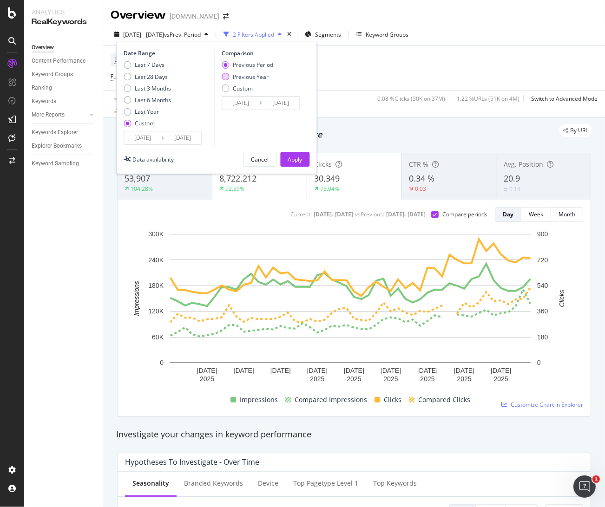
drag, startPoint x: 237, startPoint y: 75, endPoint x: 248, endPoint y: 92, distance: 19.2
click at [238, 76] on div "Previous Year" at bounding box center [251, 77] width 36 height 8
type input "2024/03/03"
type input "[DATE]"
click at [295, 157] on div "Apply" at bounding box center [295, 160] width 14 height 8
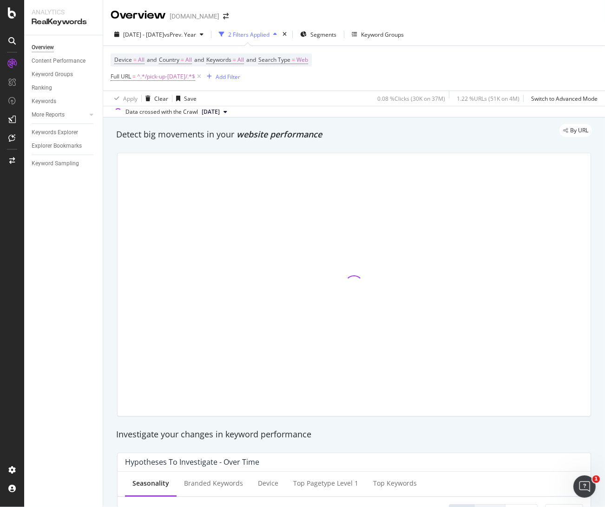
click at [455, 14] on div "Overview www.lowessecondary.com" at bounding box center [354, 11] width 502 height 23
